Goal: Share content

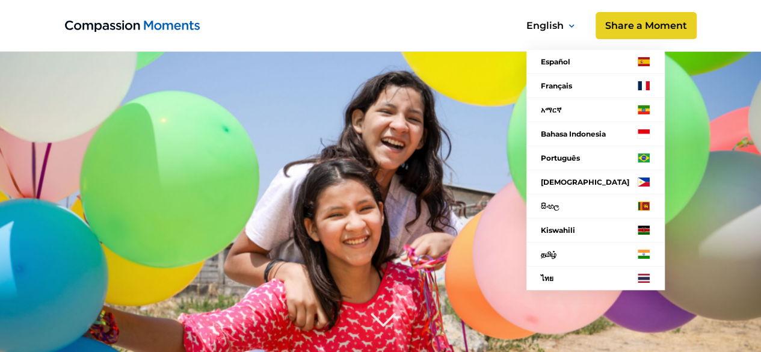
click at [616, 25] on nav "Español Français አማርኛ Bahasa Indonesia Português Filipino සිංහල Kiswahili தமிழ்…" at bounding box center [592, 153] width 173 height 303
click at [639, 25] on nav "Español Français አማርኛ Bahasa Indonesia Português Filipino සිංහල Kiswahili தமிழ்…" at bounding box center [592, 153] width 173 height 303
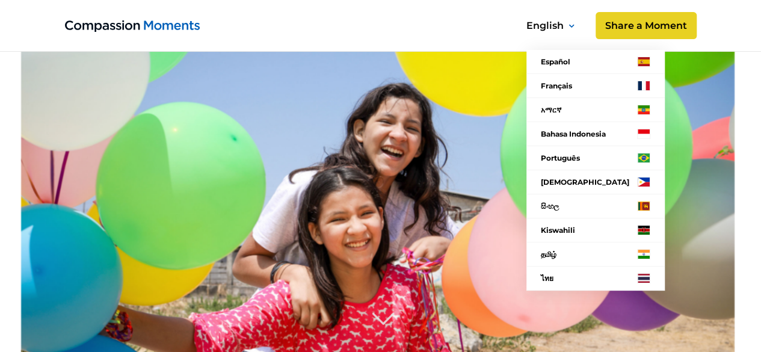
scroll to position [241, 0]
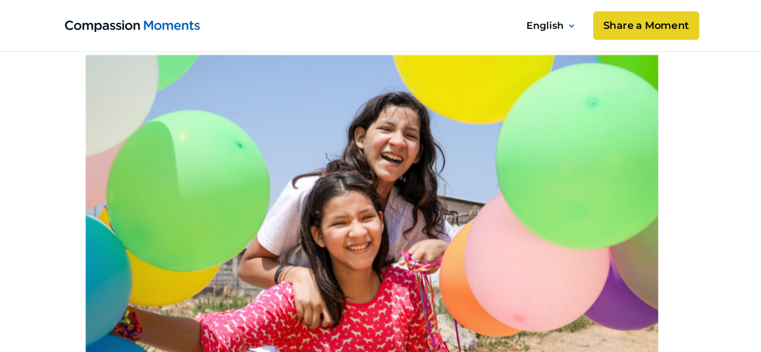
click at [646, 17] on link "Share a Moment" at bounding box center [645, 25] width 106 height 29
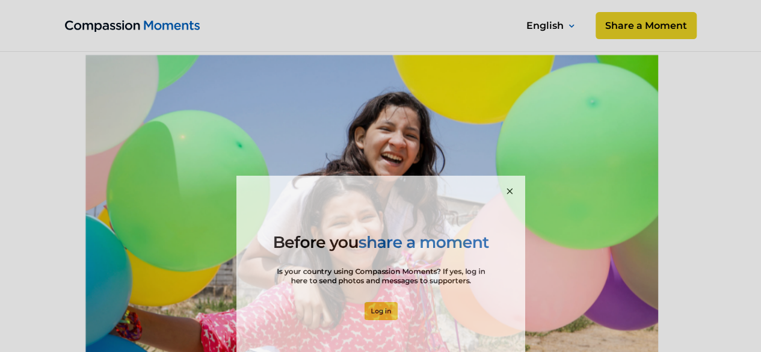
click at [646, 17] on div at bounding box center [380, 176] width 761 height 352
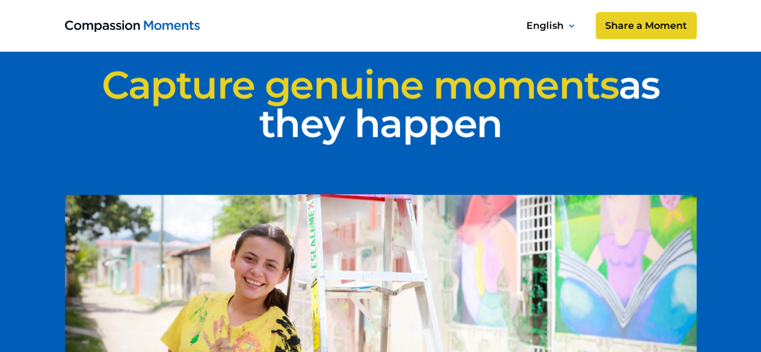
scroll to position [1676, 0]
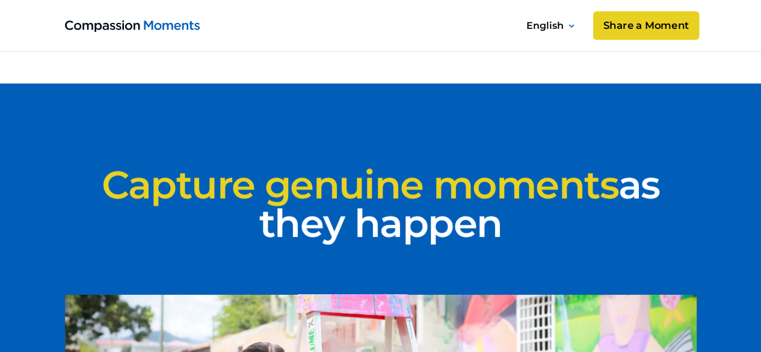
click at [631, 23] on link "Share a Moment" at bounding box center [645, 25] width 106 height 29
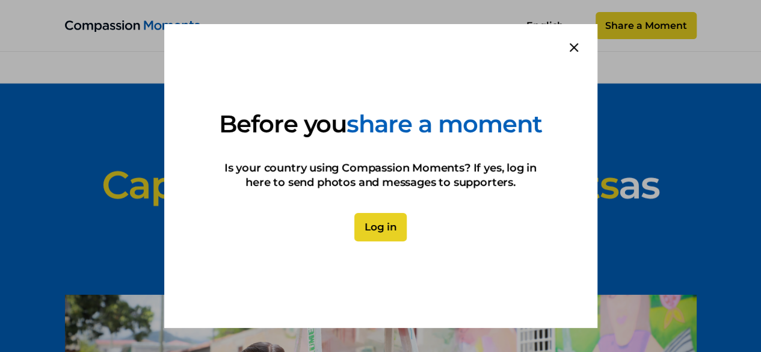
click at [370, 233] on link "Log in" at bounding box center [380, 227] width 52 height 29
